Goal: Find specific page/section: Find specific page/section

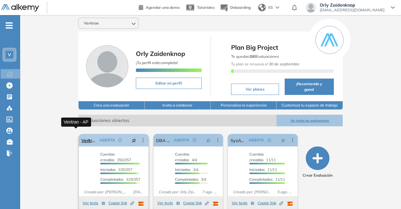
click at [81, 134] on link "Veritran - AP" at bounding box center [88, 140] width 15 height 13
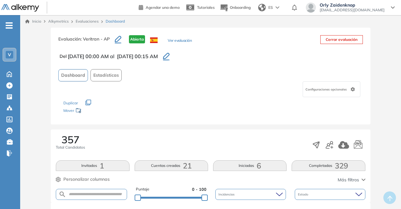
click at [316, 167] on button "Completadas 329" at bounding box center [327, 166] width 73 height 11
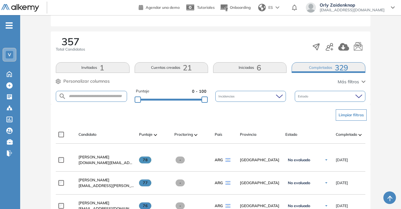
scroll to position [98, 0]
click at [83, 93] on form at bounding box center [91, 96] width 71 height 11
click at [83, 95] on input "text" at bounding box center [96, 96] width 60 height 5
type input "******"
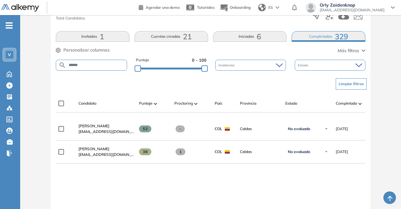
scroll to position [130, 0]
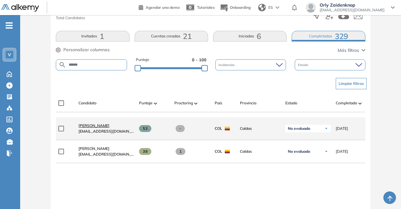
click at [93, 128] on span "[PERSON_NAME]" at bounding box center [93, 125] width 31 height 5
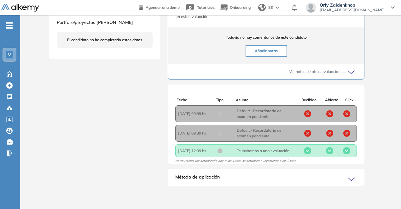
scroll to position [241, 0]
click at [352, 180] on icon at bounding box center [351, 179] width 6 height 3
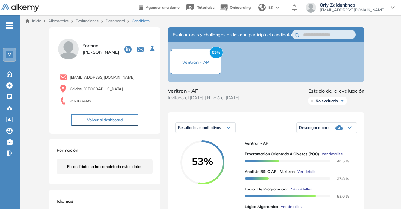
scroll to position [0, 0]
